Goal: Check status: Check status

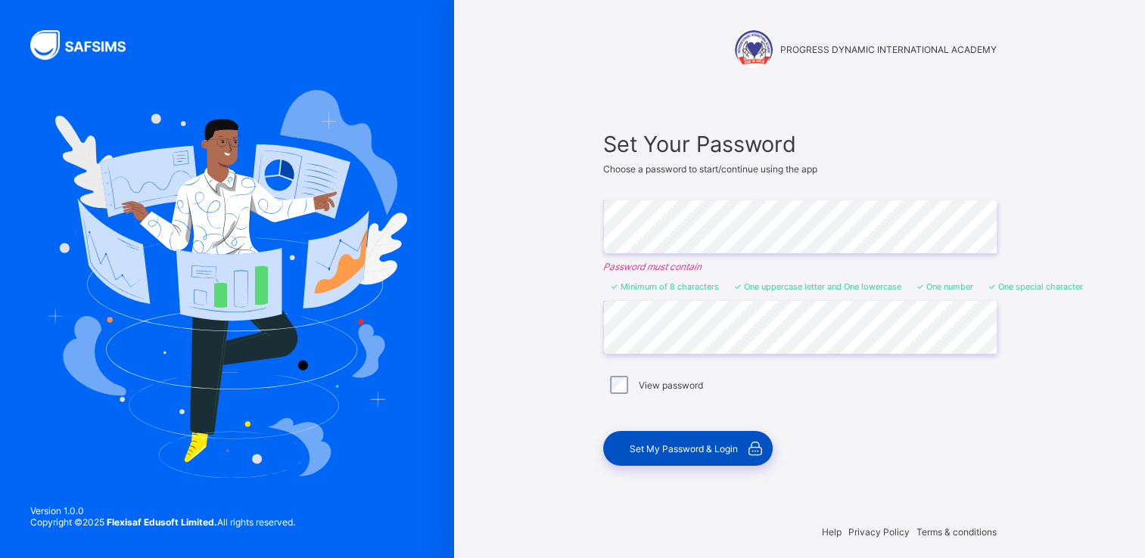
click at [677, 444] on span "Set My Password & Login" at bounding box center [684, 448] width 108 height 11
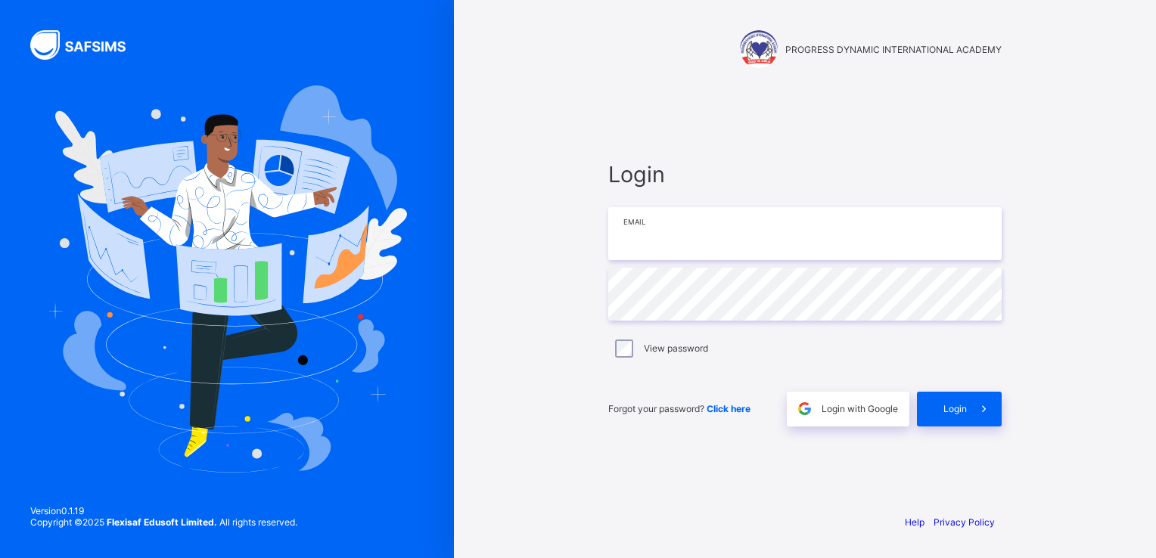
click at [806, 231] on input "email" at bounding box center [804, 233] width 393 height 53
type input "**********"
click at [941, 401] on div "Login" at bounding box center [959, 409] width 85 height 35
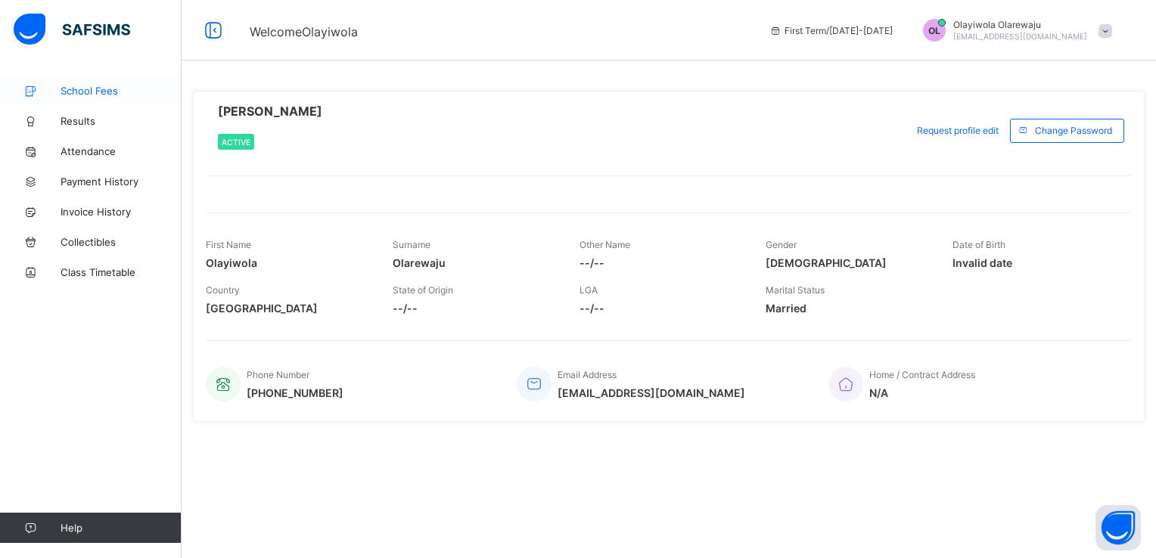
click at [100, 92] on span "School Fees" at bounding box center [121, 91] width 121 height 12
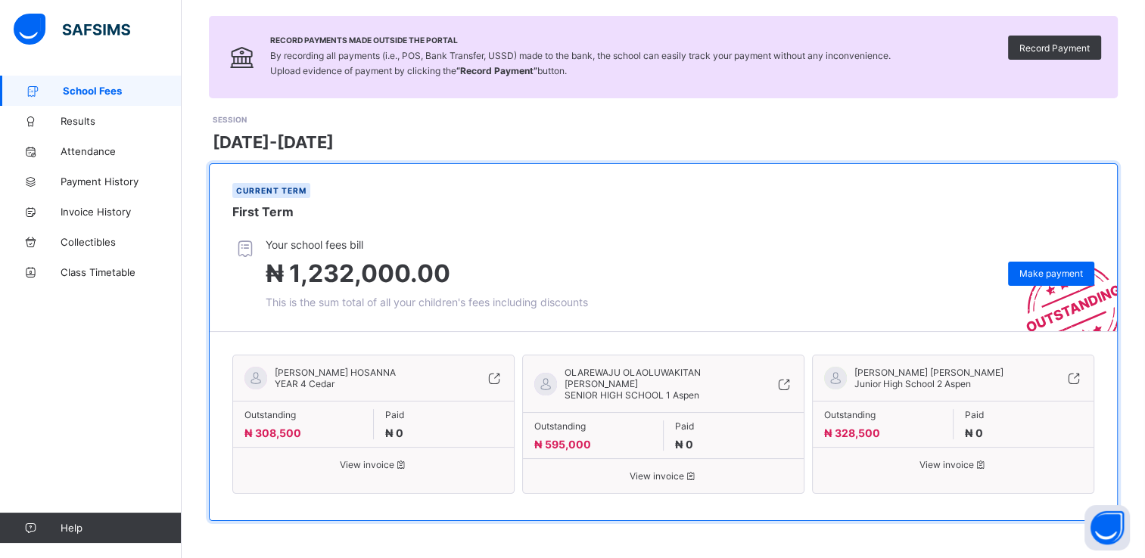
scroll to position [98, 0]
click at [651, 483] on div "OLAREWAJU OLAOLUWAKITAN [PERSON_NAME] SENIOR HIGH SCHOOL 1 Aspen Outstanding ₦ …" at bounding box center [663, 423] width 282 height 139
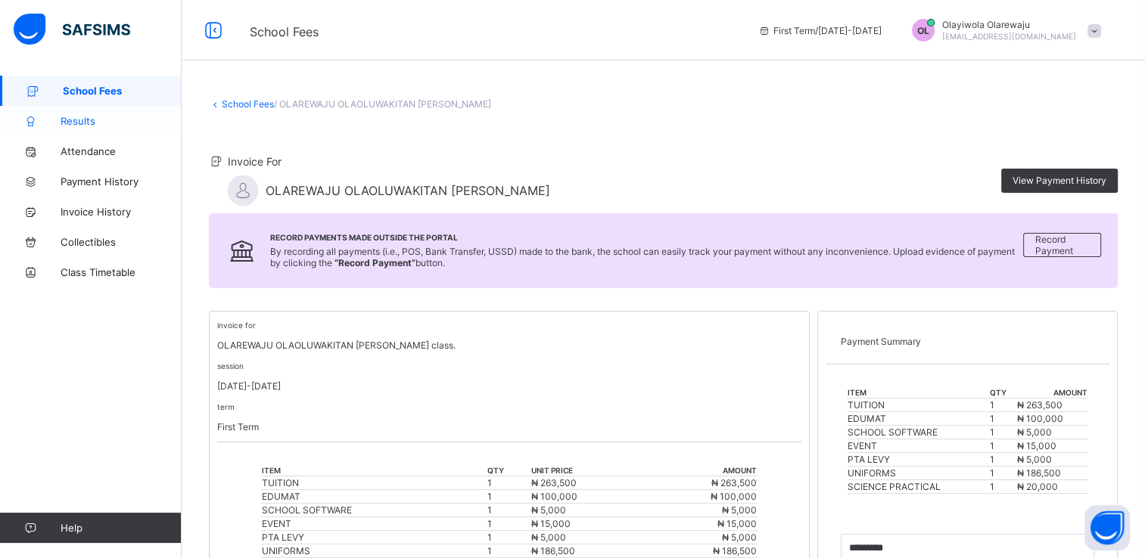
click at [118, 122] on span "Results" at bounding box center [121, 121] width 121 height 12
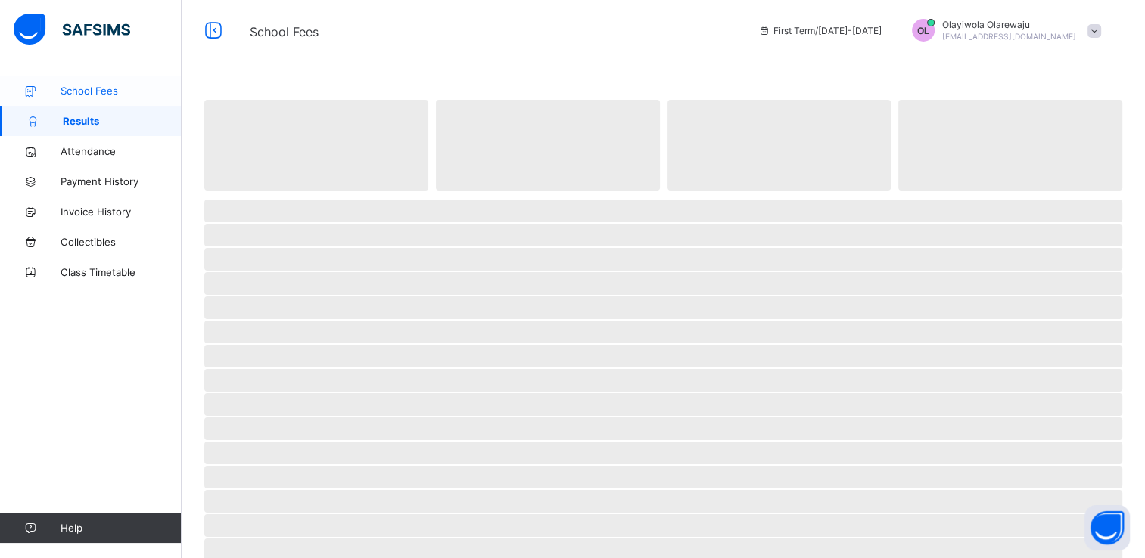
click at [125, 98] on link "School Fees" at bounding box center [91, 91] width 182 height 30
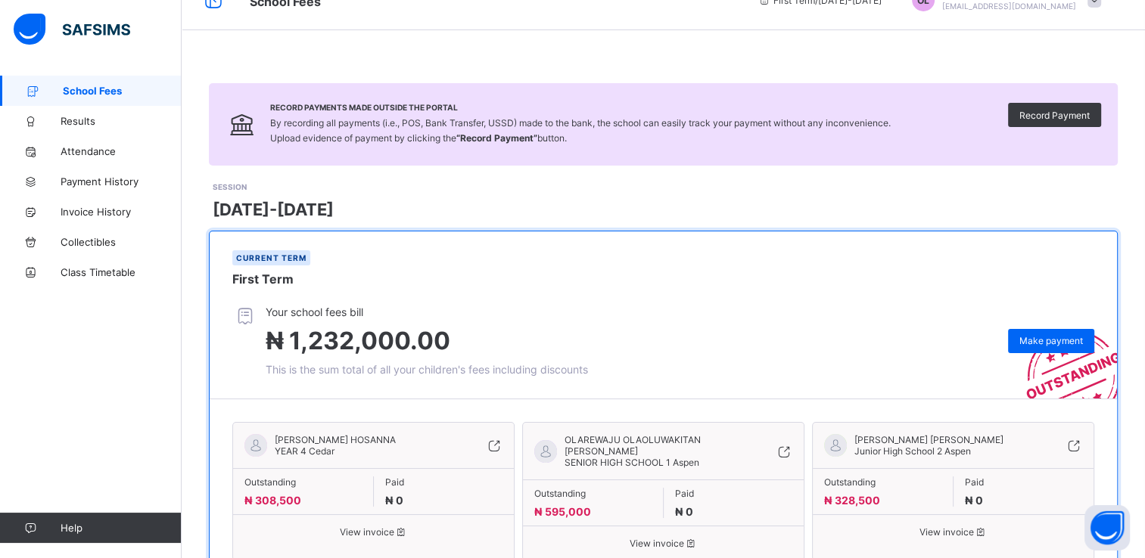
scroll to position [98, 0]
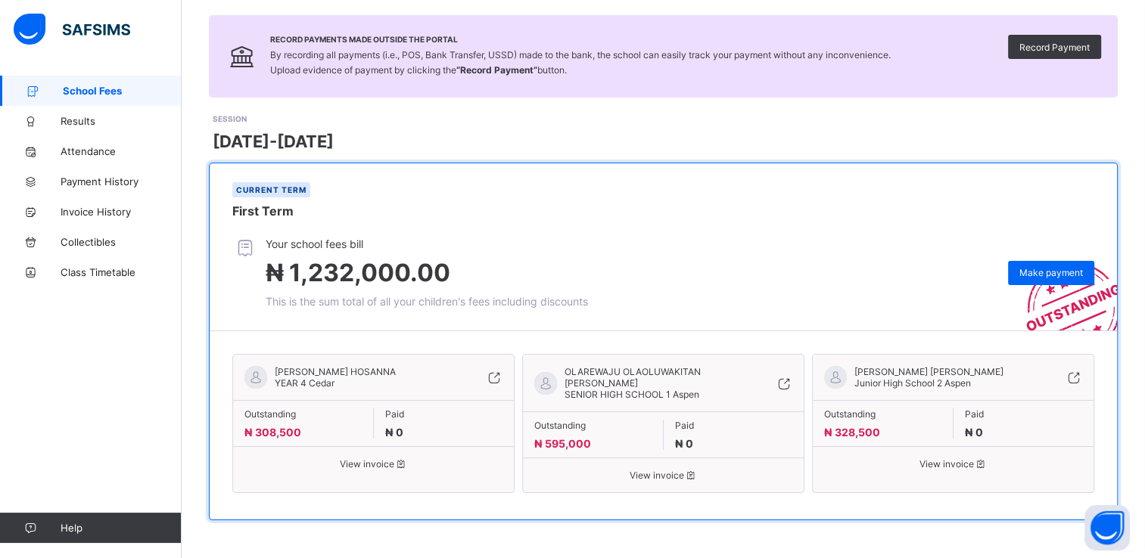
click at [362, 470] on span "View invoice" at bounding box center [373, 464] width 258 height 11
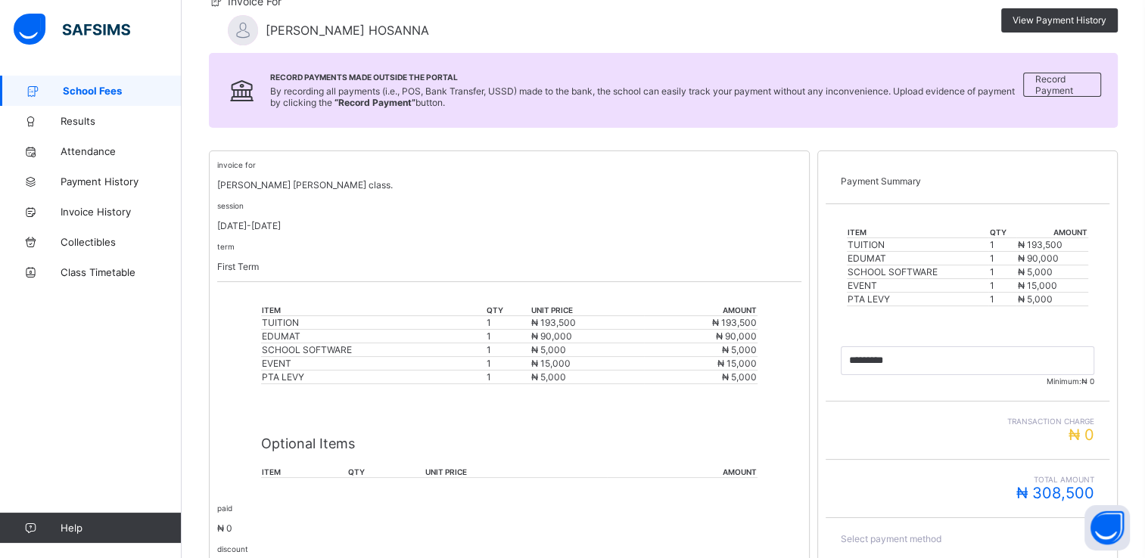
scroll to position [139, 0]
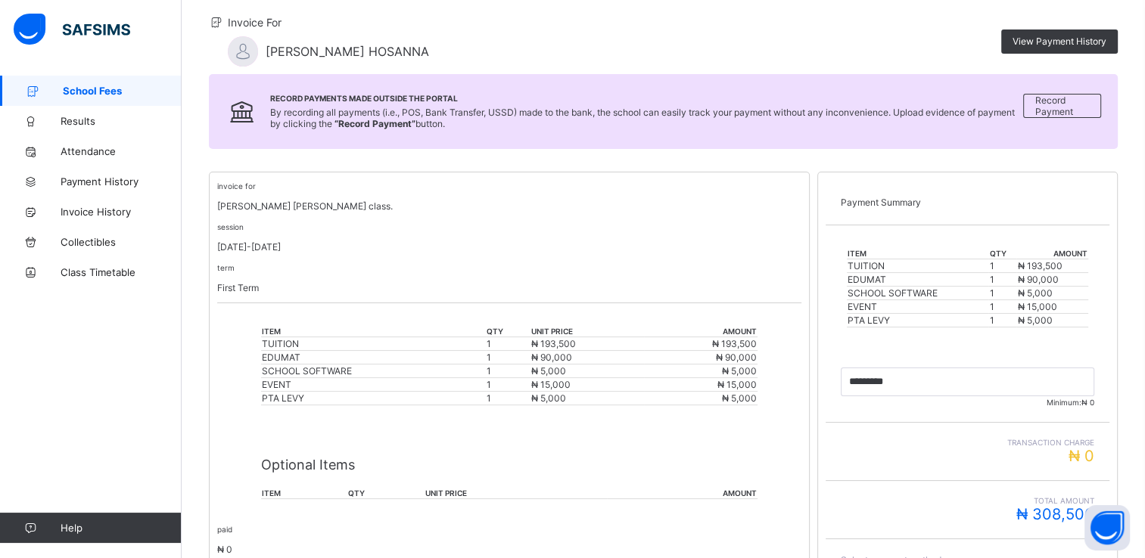
click at [98, 91] on span "School Fees" at bounding box center [122, 91] width 119 height 12
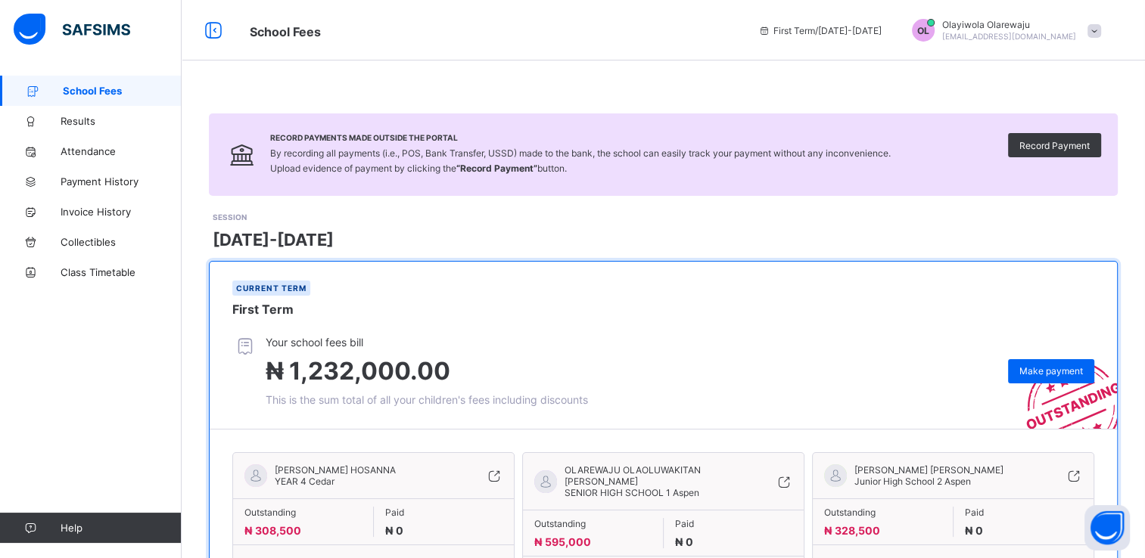
click at [676, 496] on span "SENIOR HIGH SCHOOL 1 Aspen" at bounding box center [631, 492] width 135 height 11
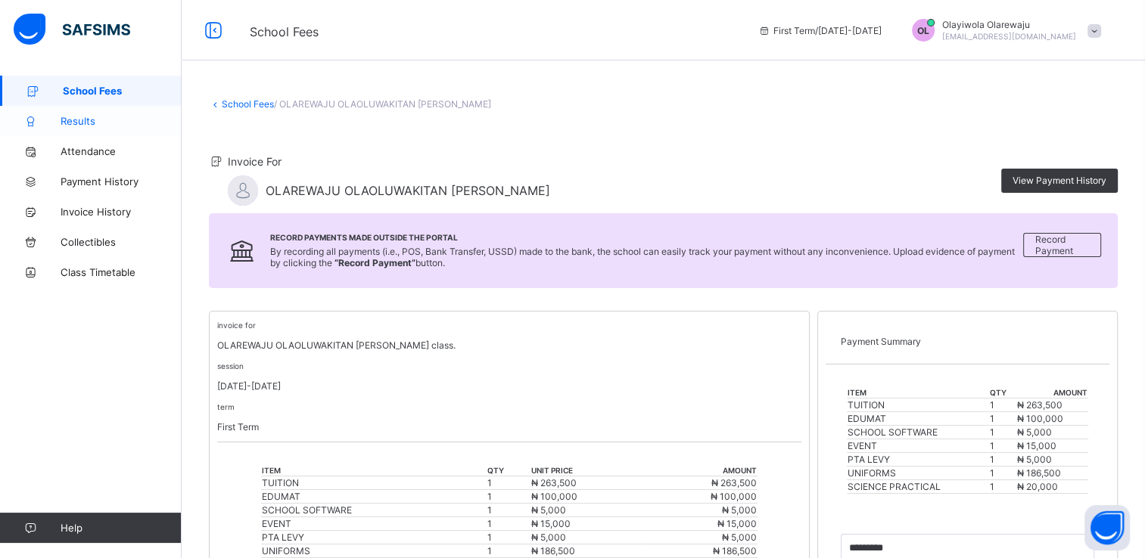
click at [106, 117] on span "Results" at bounding box center [121, 121] width 121 height 12
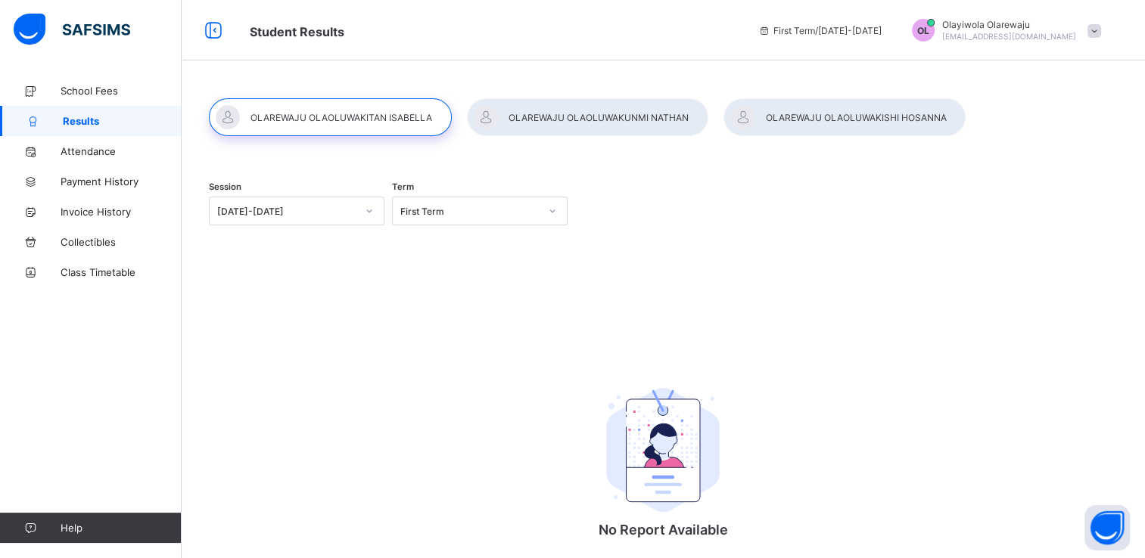
click at [835, 126] on div at bounding box center [844, 117] width 242 height 38
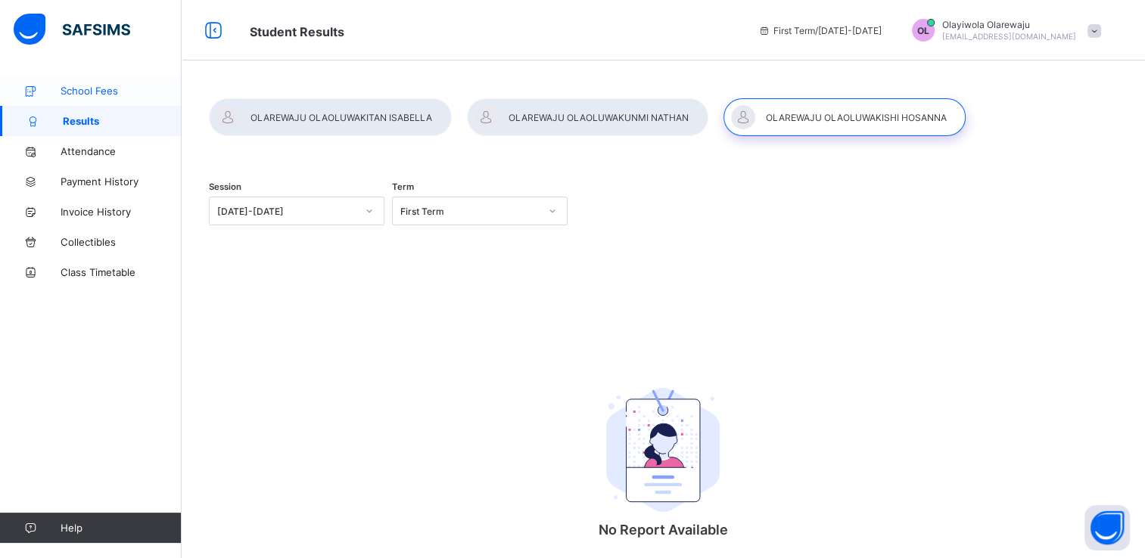
click at [89, 90] on span "School Fees" at bounding box center [121, 91] width 121 height 12
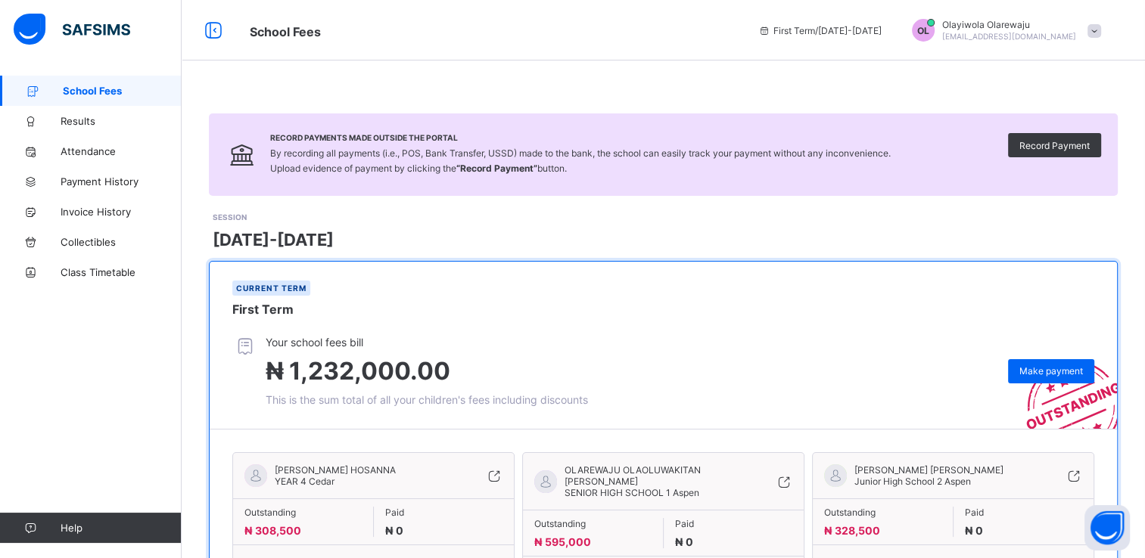
click at [950, 476] on span "[PERSON_NAME] [PERSON_NAME]" at bounding box center [928, 470] width 149 height 11
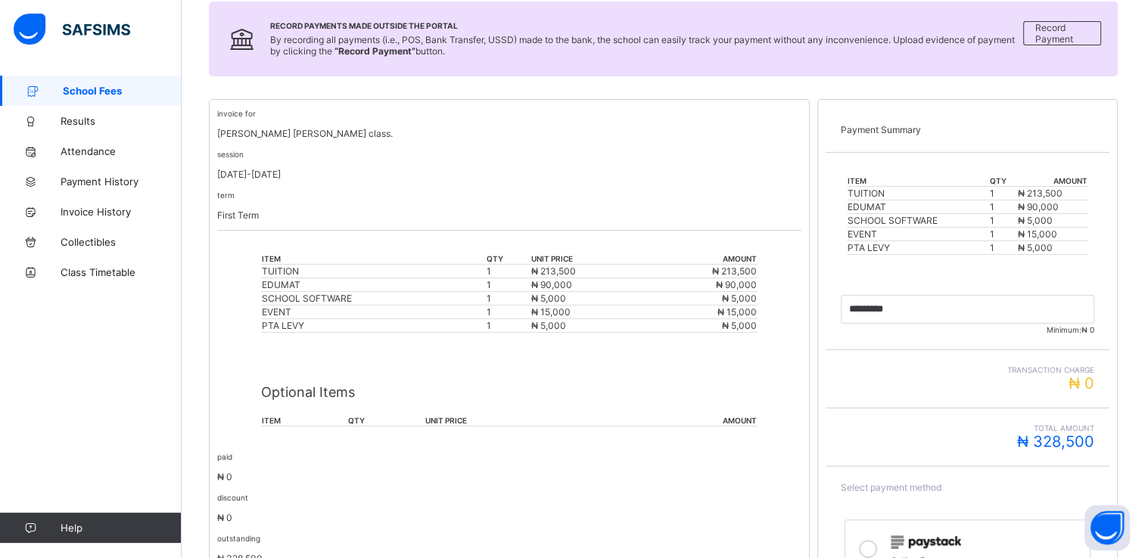
scroll to position [242, 0]
